Goal: Navigation & Orientation: Understand site structure

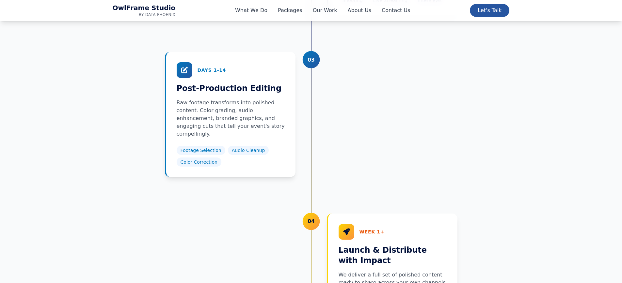
scroll to position [2907, 0]
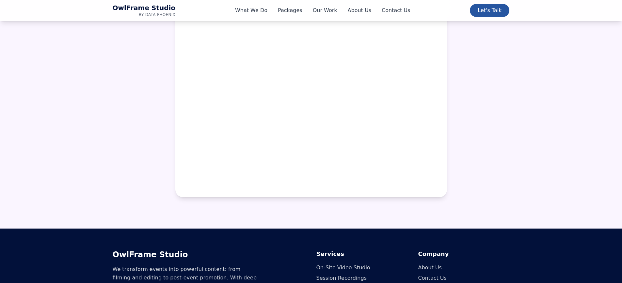
click at [166, 250] on h3 "OwlFrame Studio" at bounding box center [209, 255] width 193 height 10
click at [165, 250] on h3 "OwlFrame Studio" at bounding box center [209, 255] width 193 height 10
click at [164, 250] on h3 "OwlFrame Studio" at bounding box center [209, 255] width 193 height 10
copy h3 "[DEMOGRAPHIC_DATA]"
click at [164, 250] on h3 "OwlFrame Studio" at bounding box center [209, 255] width 193 height 10
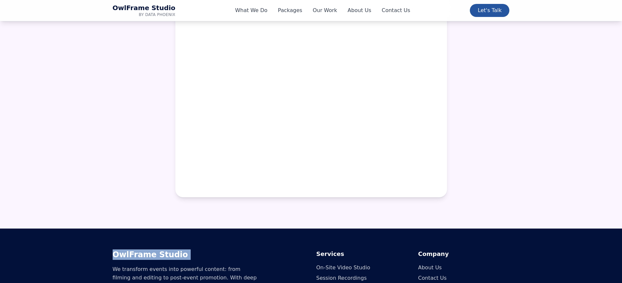
click at [164, 250] on h3 "OwlFrame Studio" at bounding box center [209, 255] width 193 height 10
copy div "OwlFrame Studio"
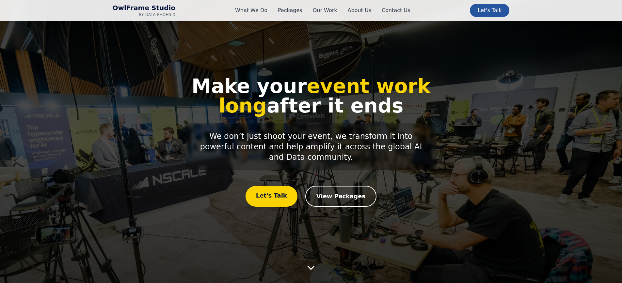
scroll to position [2740, 0]
